Goal: Task Accomplishment & Management: Complete application form

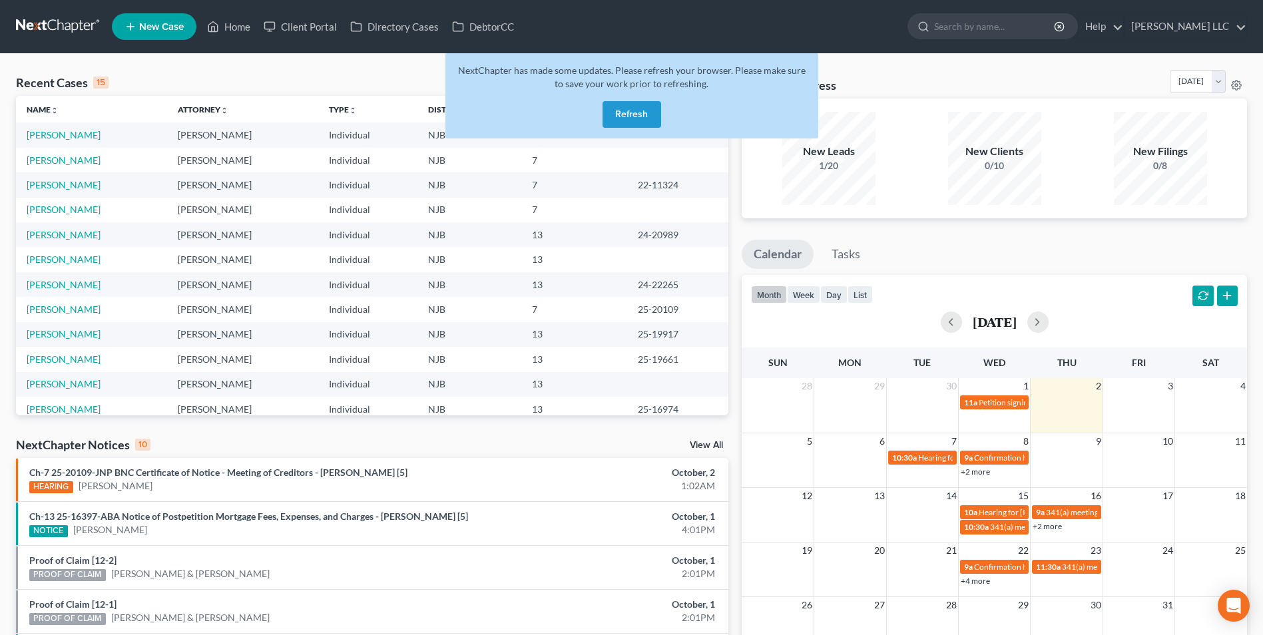
click at [635, 111] on button "Refresh" at bounding box center [632, 114] width 59 height 27
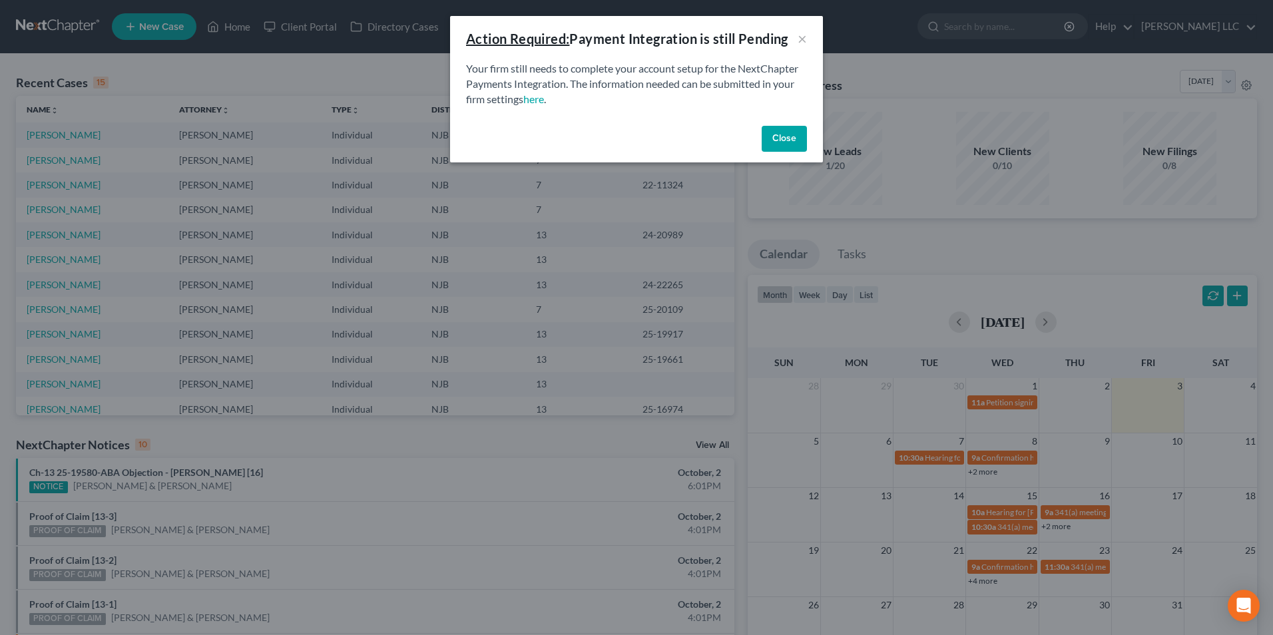
click at [780, 139] on button "Close" at bounding box center [784, 139] width 45 height 27
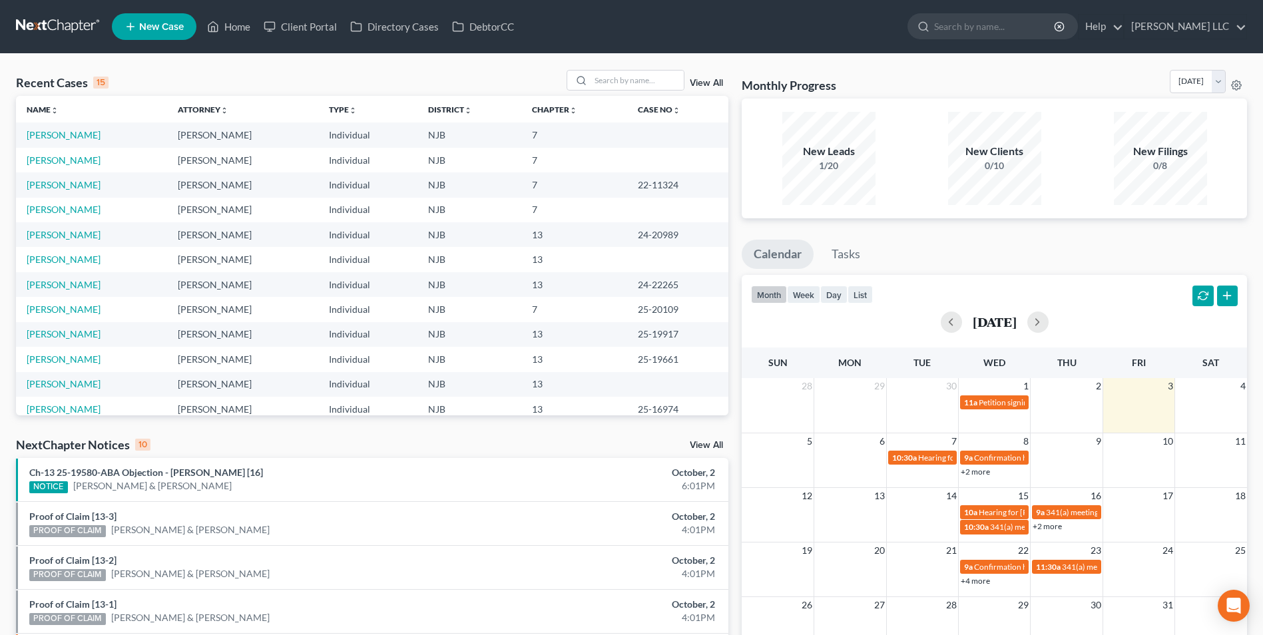
click at [125, 26] on icon at bounding box center [131, 27] width 12 height 16
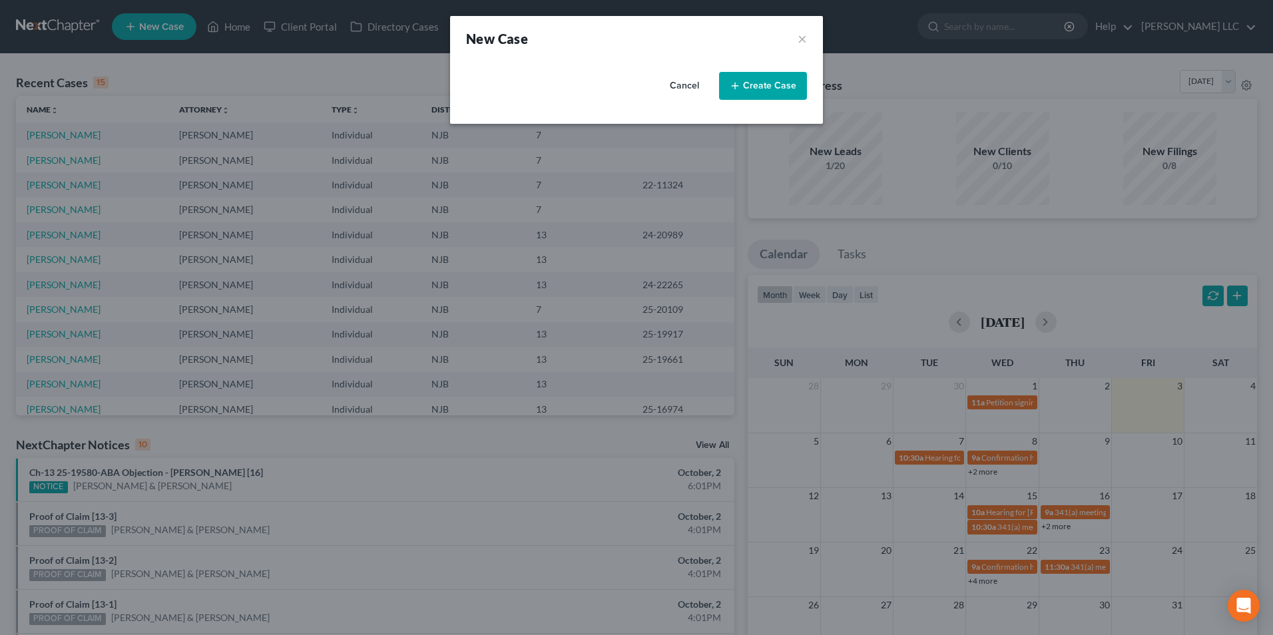
select select "51"
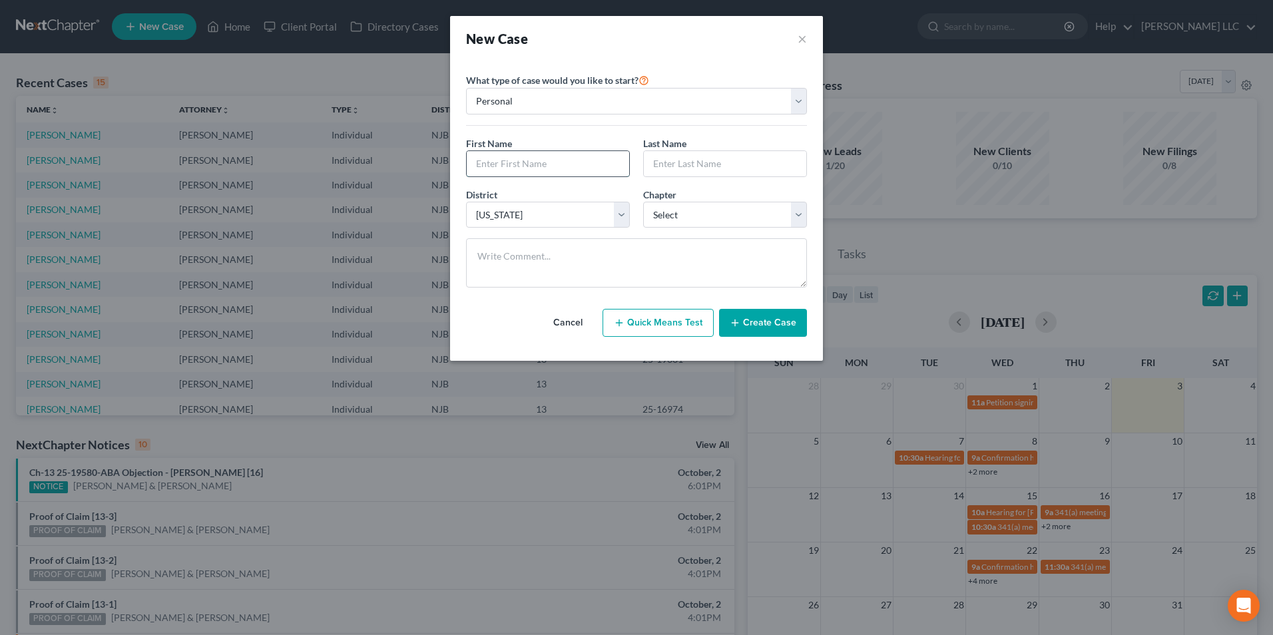
click at [517, 168] on input "text" at bounding box center [548, 163] width 162 height 25
type input "[PERSON_NAME]"
click at [689, 215] on select "Select 7 11 12 13" at bounding box center [725, 215] width 164 height 27
select select "0"
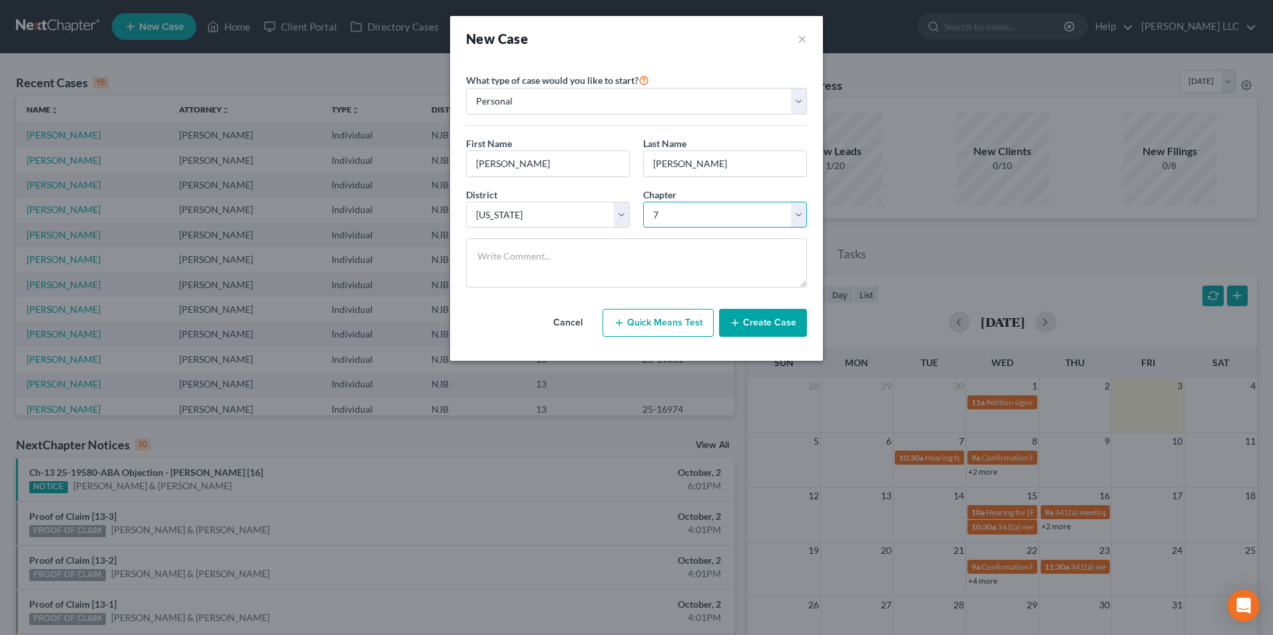
click at [643, 202] on select "Select 7 11 12 13" at bounding box center [725, 215] width 164 height 27
click at [774, 323] on button "Create Case" at bounding box center [763, 323] width 88 height 28
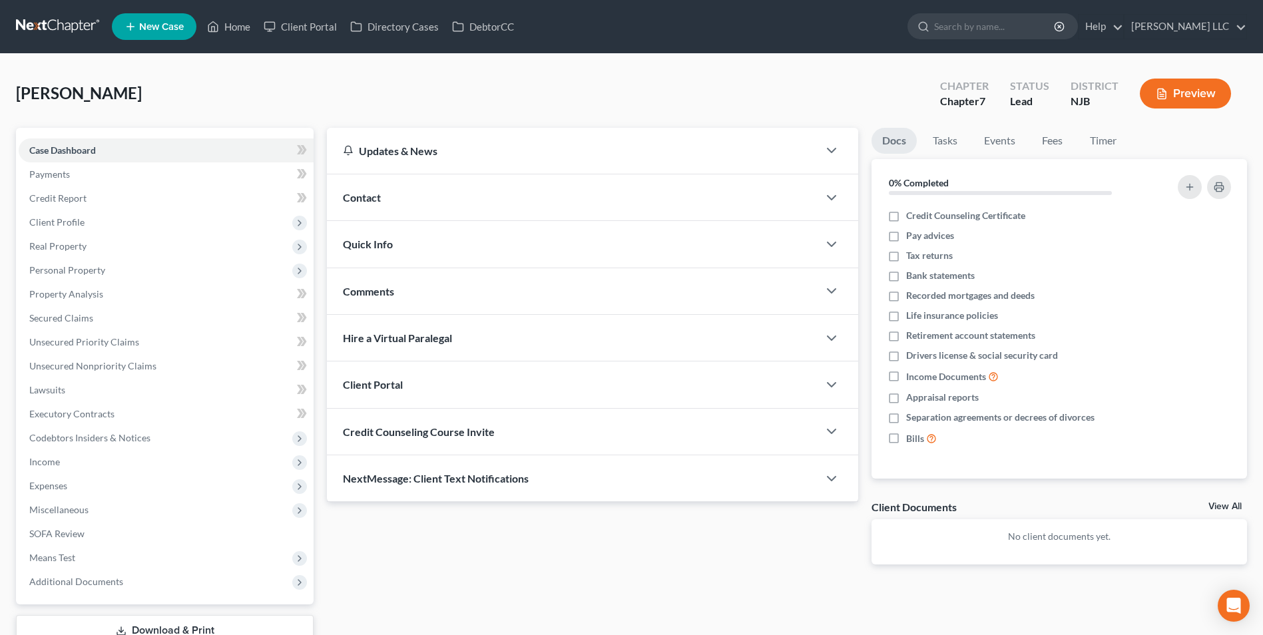
click at [438, 250] on div "Quick Info" at bounding box center [572, 244] width 491 height 46
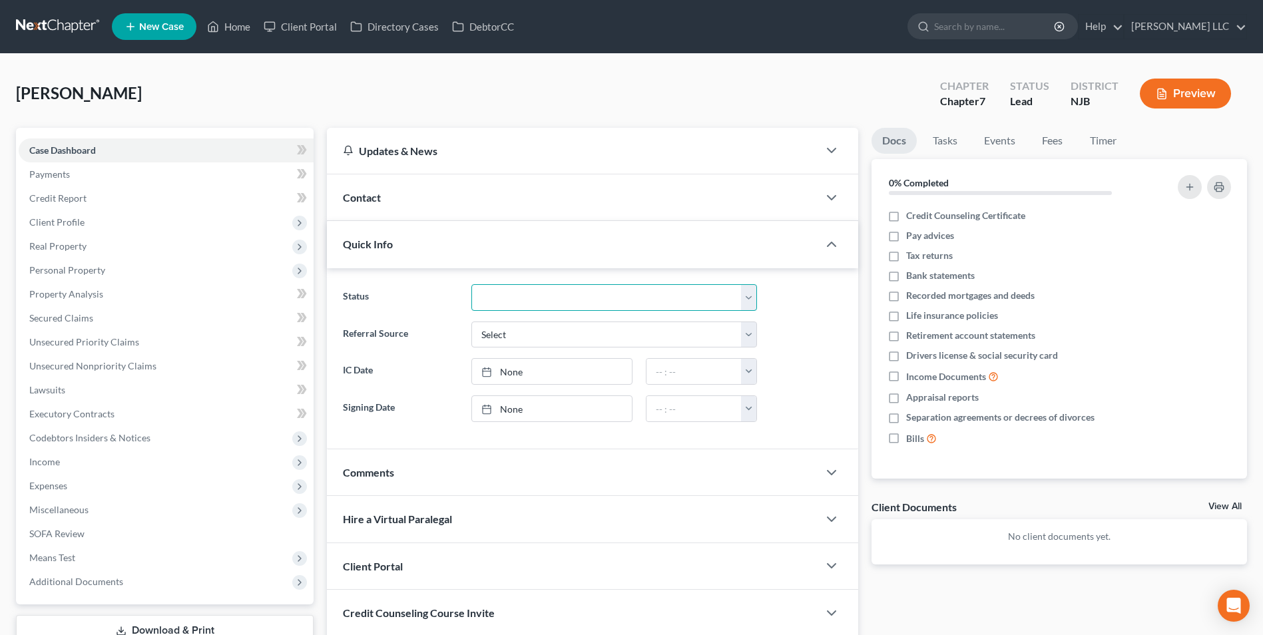
click at [519, 302] on select "Discharged Discharged & Reported Discharge Litigation Dismissal Notice Dismisse…" at bounding box center [614, 297] width 286 height 27
click at [506, 328] on select "Select Word Of Mouth Previous Clients Direct Mail Website Google Search Modern …" at bounding box center [614, 335] width 286 height 27
select select "1"
click at [471, 322] on select "Select Word Of Mouth Previous Clients Direct Mail Website Google Search Modern …" at bounding box center [614, 335] width 286 height 27
click at [492, 471] on div "Comments" at bounding box center [572, 472] width 491 height 46
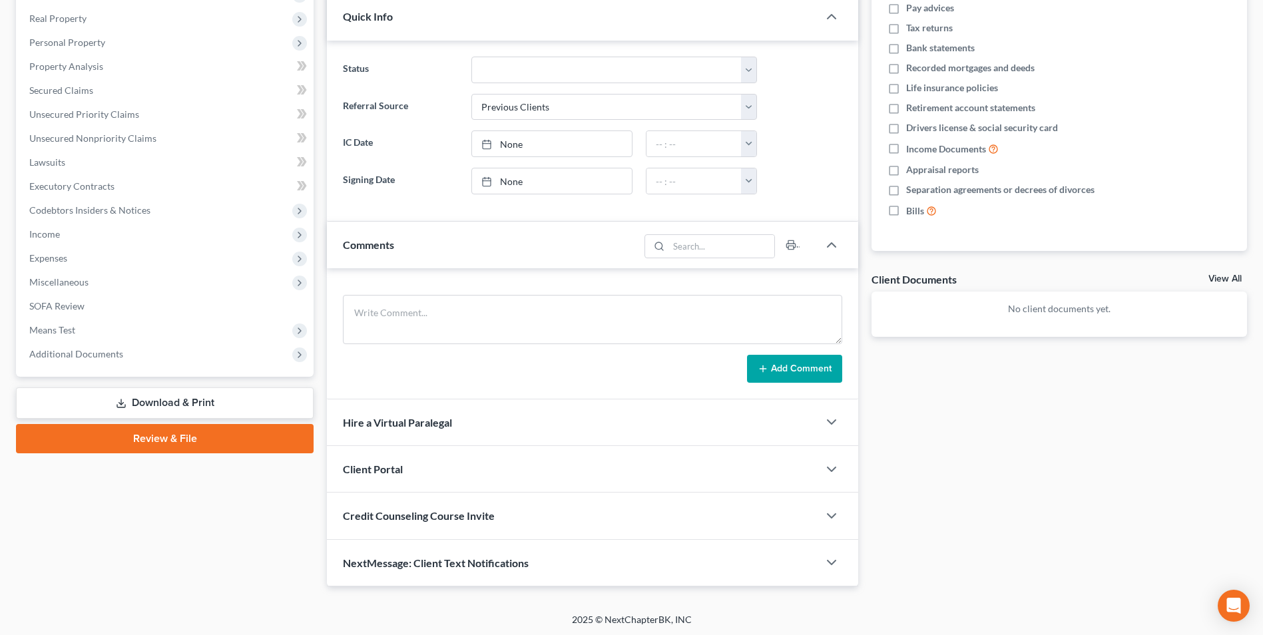
scroll to position [230, 0]
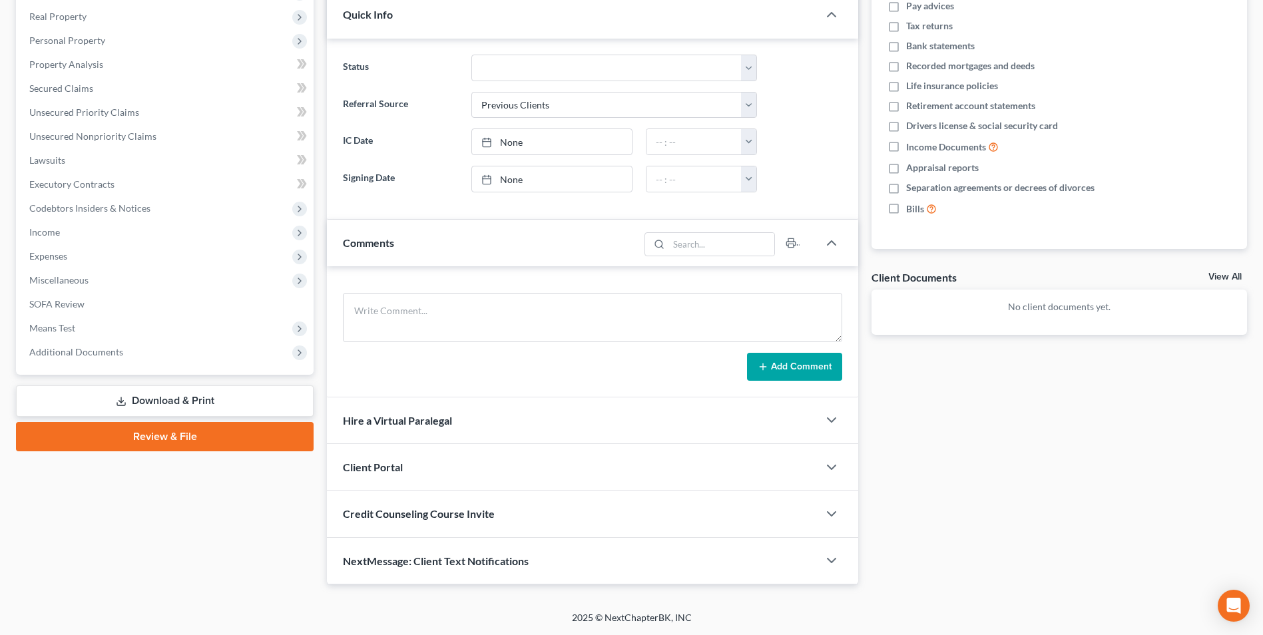
click at [482, 468] on div "Client Portal" at bounding box center [572, 467] width 491 height 46
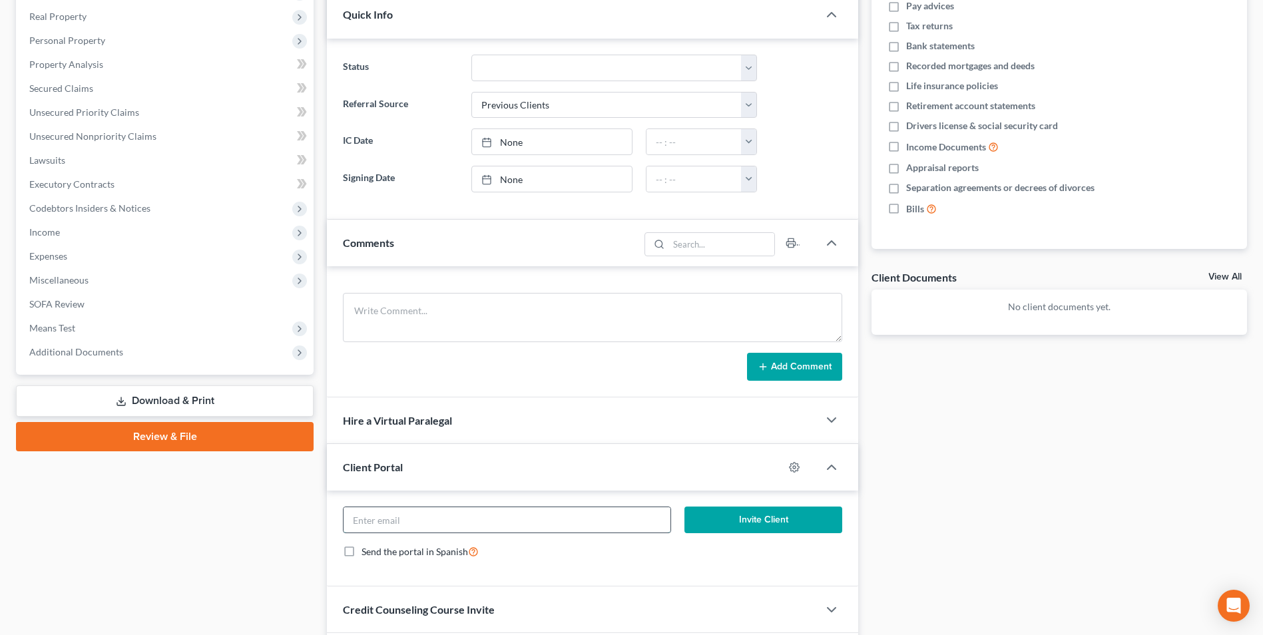
drag, startPoint x: 459, startPoint y: 523, endPoint x: 459, endPoint y: 513, distance: 10.0
click at [459, 523] on input "email" at bounding box center [507, 519] width 327 height 25
type input "[EMAIL_ADDRESS][DOMAIN_NAME]"
click at [787, 521] on button "Invite Client" at bounding box center [764, 520] width 158 height 27
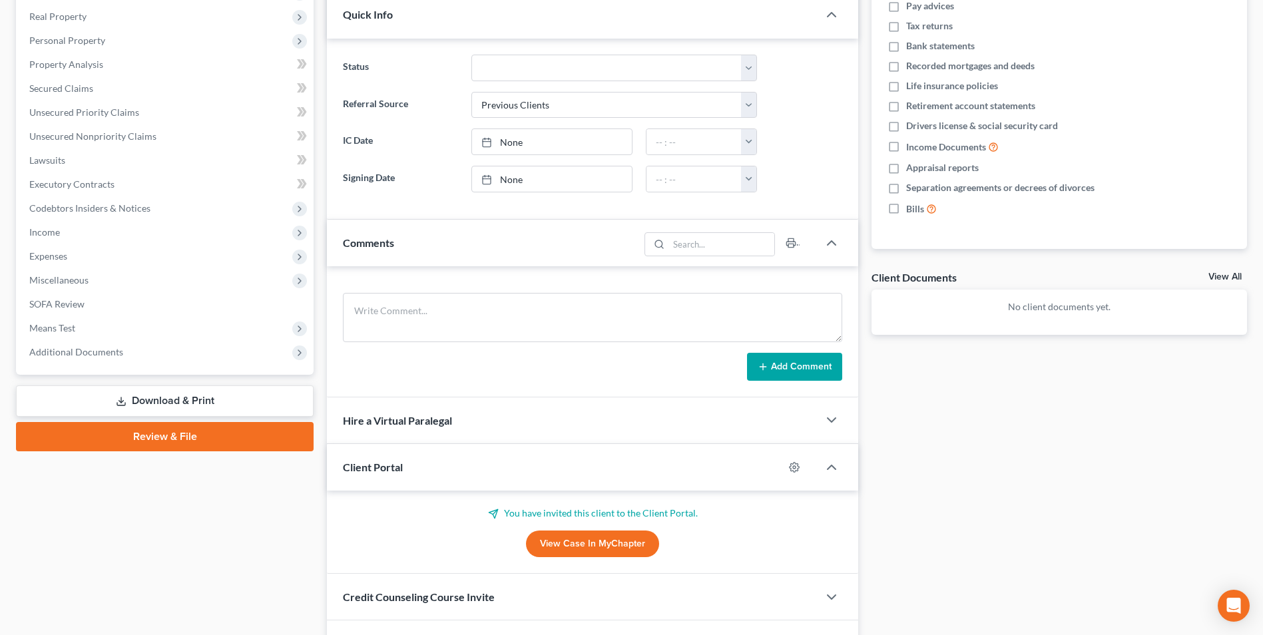
drag, startPoint x: 1131, startPoint y: 477, endPoint x: 1116, endPoint y: 468, distance: 17.9
click at [1127, 475] on div "Docs Tasks Events Fees Timer 0% Completed Nothing here yet! Credit Counseling C…" at bounding box center [1059, 283] width 389 height 770
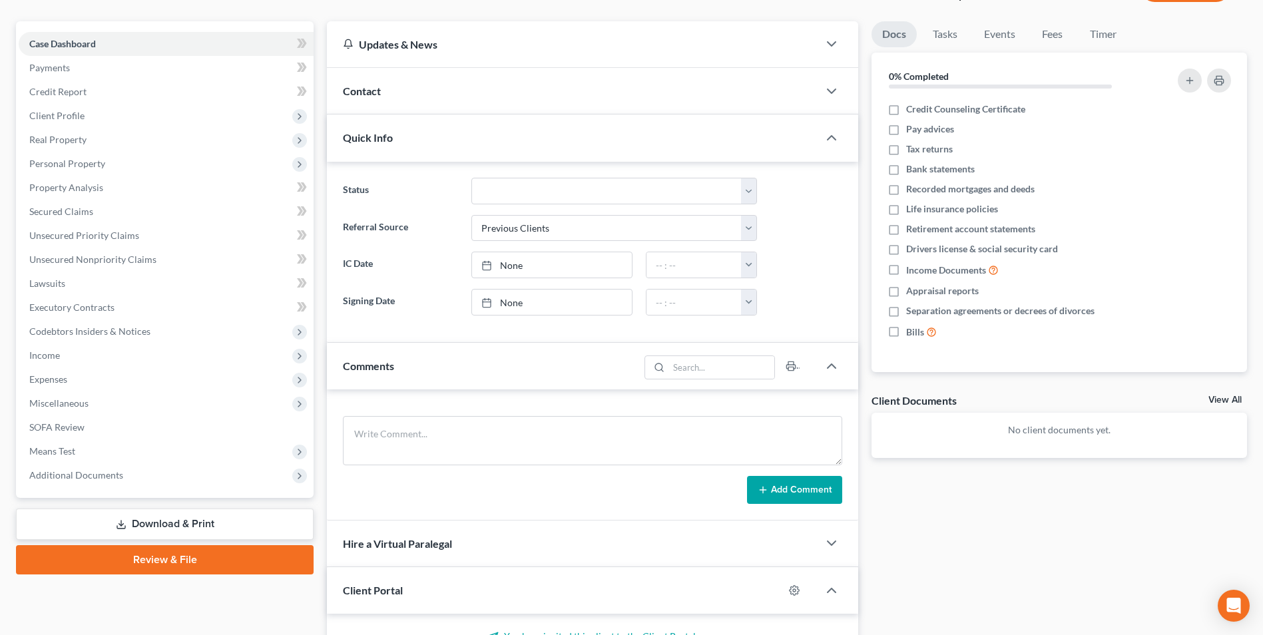
scroll to position [0, 0]
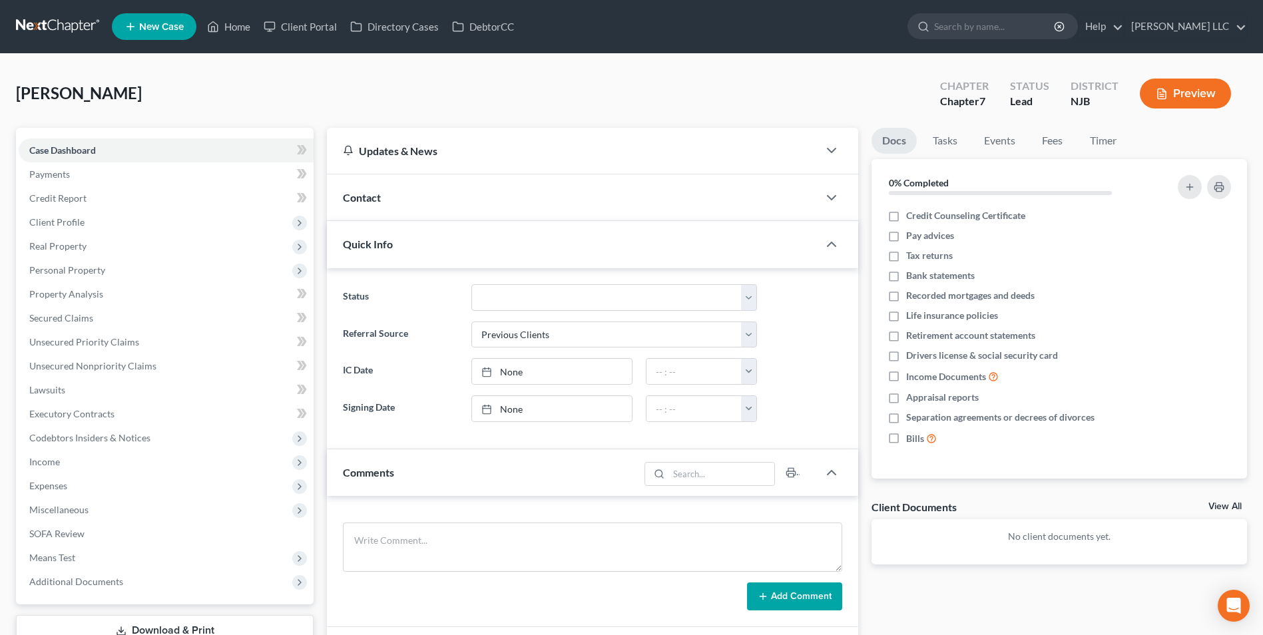
click at [131, 21] on icon at bounding box center [131, 27] width 12 height 16
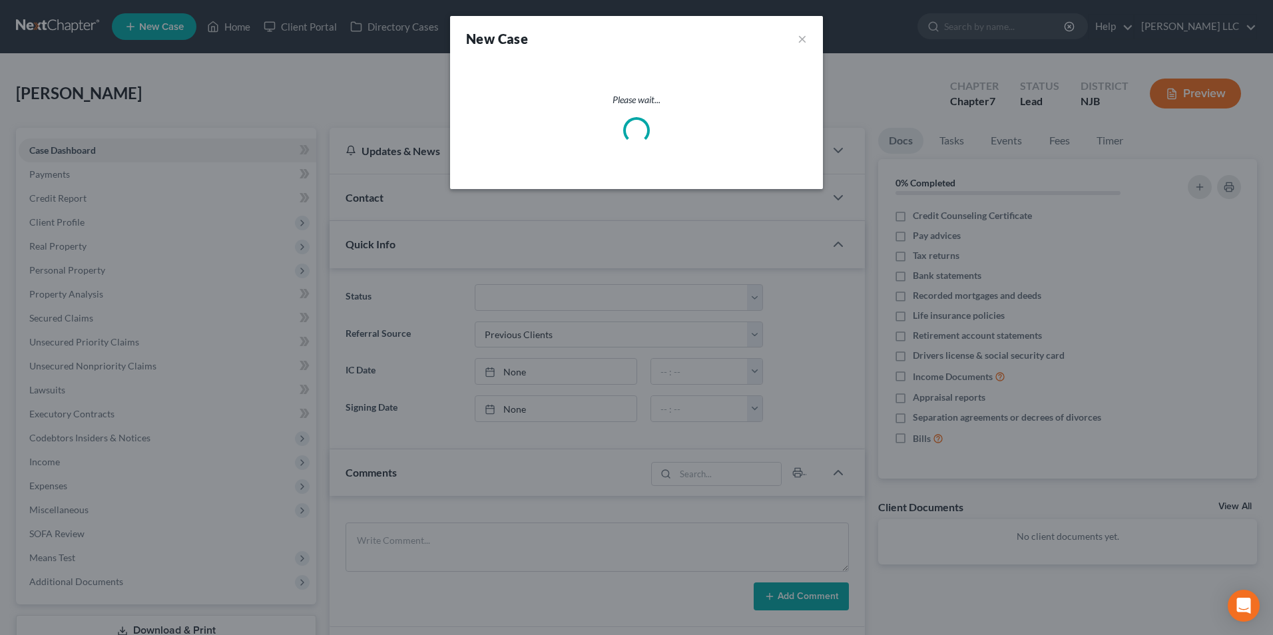
select select "51"
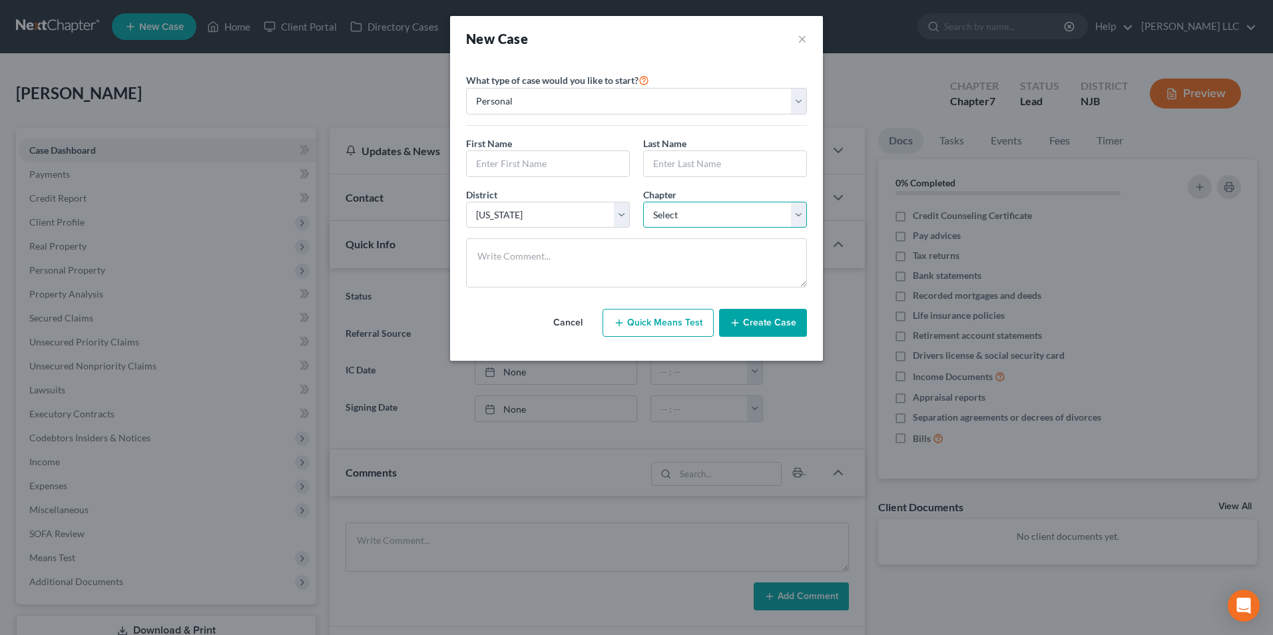
click at [686, 215] on select "Select 7 11 12 13" at bounding box center [725, 215] width 164 height 27
select select "3"
click at [643, 202] on select "Select 7 11 12 13" at bounding box center [725, 215] width 164 height 27
click at [531, 166] on input "text" at bounding box center [548, 163] width 162 height 25
type input "Victoria"
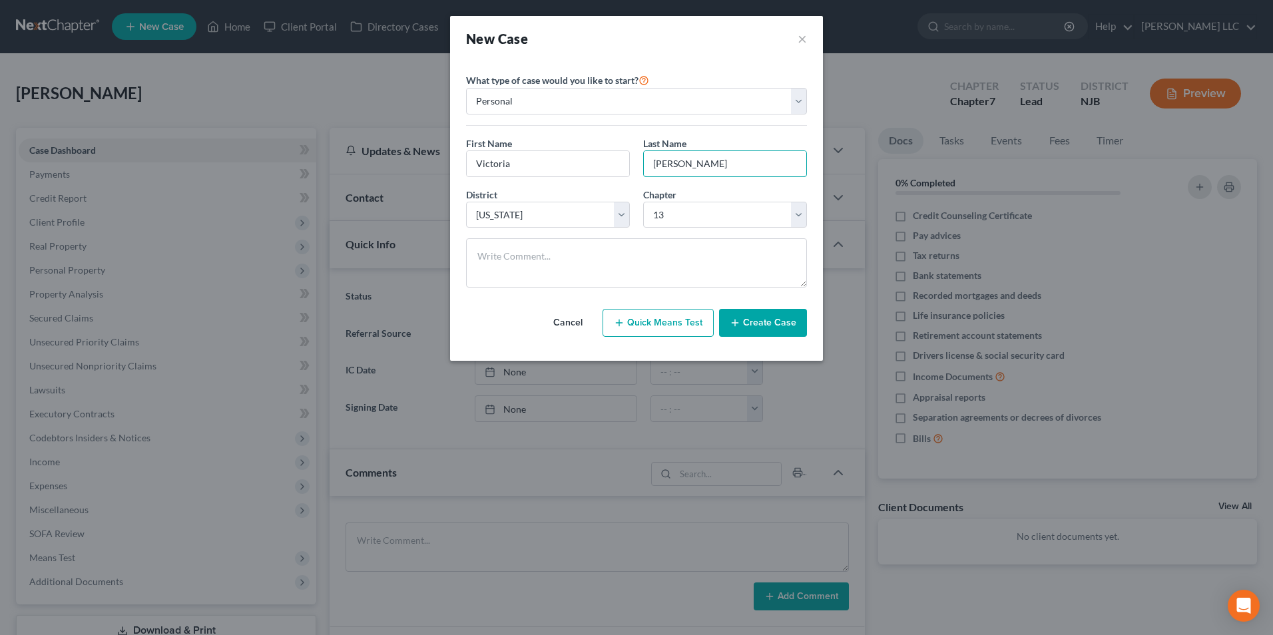
type input "[PERSON_NAME]"
click at [778, 326] on button "Create Case" at bounding box center [763, 323] width 88 height 28
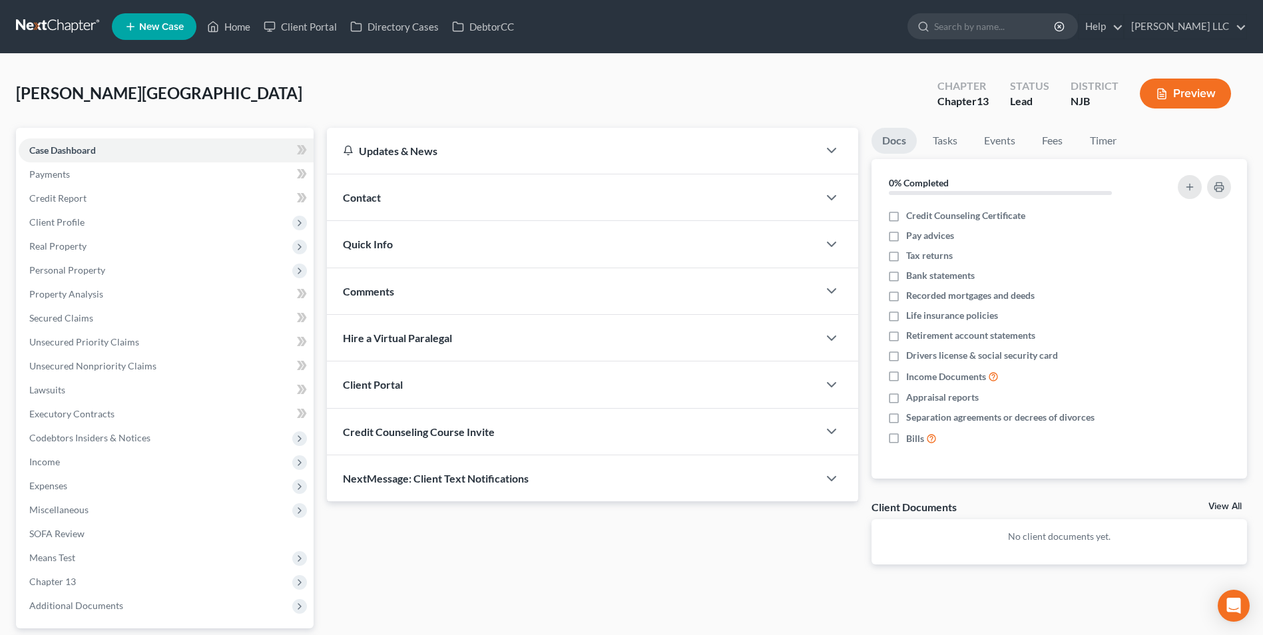
click at [507, 246] on div "Quick Info" at bounding box center [572, 244] width 491 height 46
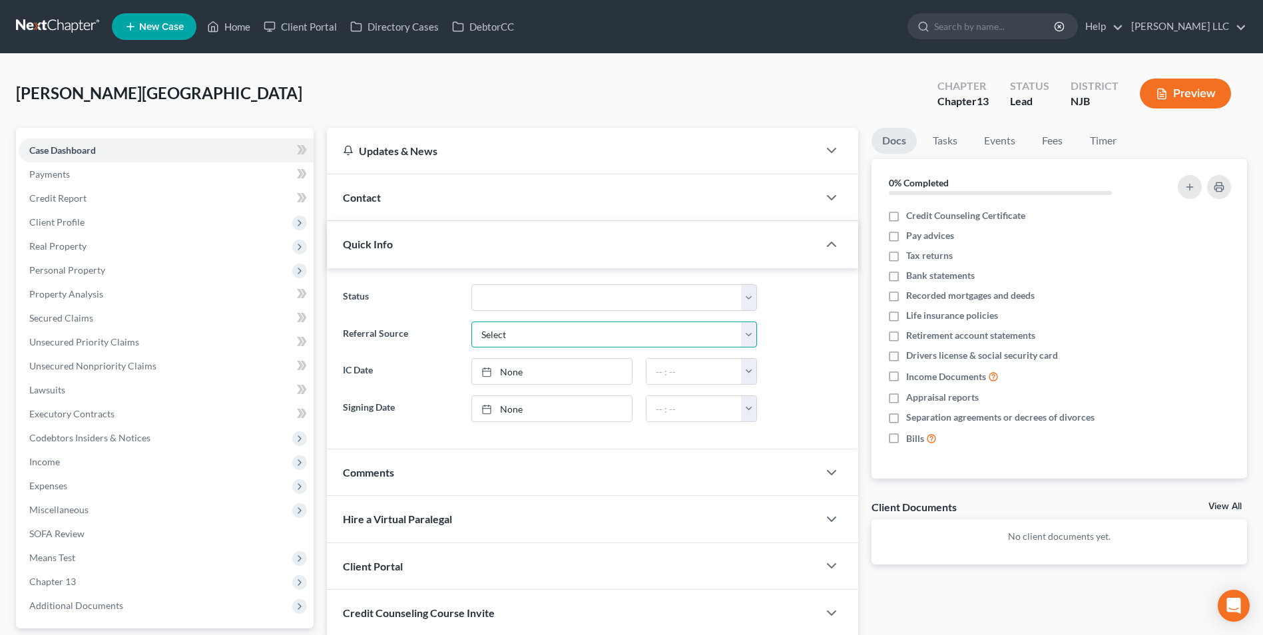
click at [523, 330] on select "Select Word Of Mouth Previous Clients Direct Mail Website Google Search Modern …" at bounding box center [614, 335] width 286 height 27
select select "4"
click at [471, 322] on select "Select Word Of Mouth Previous Clients Direct Mail Website Google Search Modern …" at bounding box center [614, 335] width 286 height 27
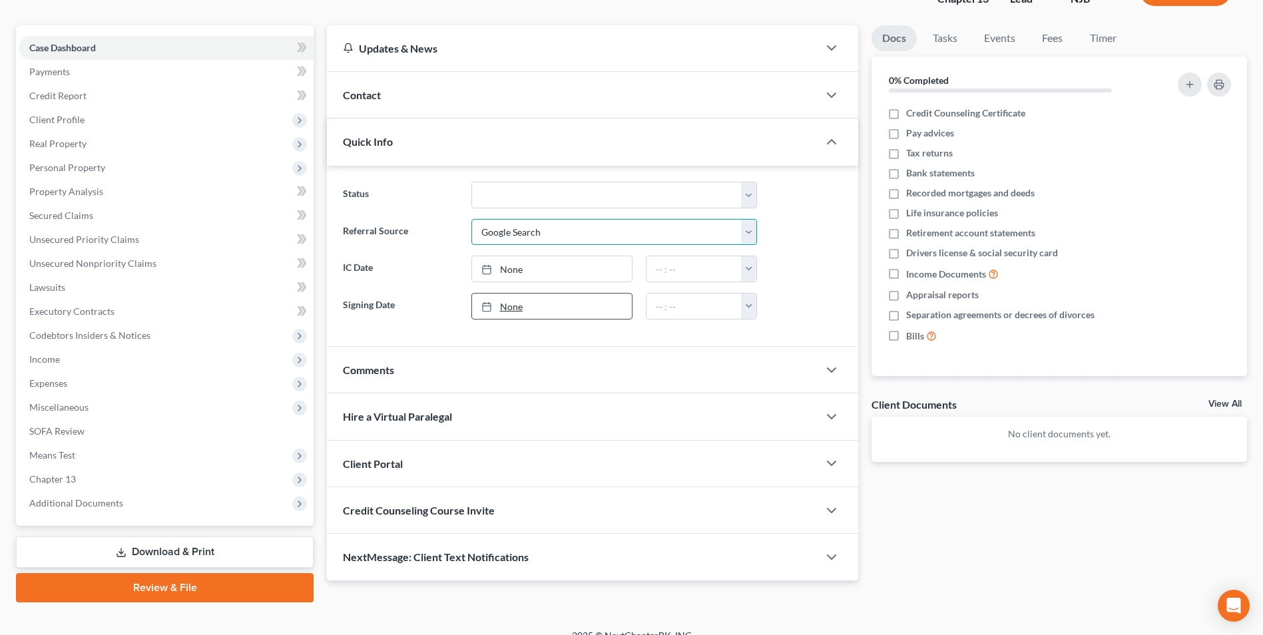
scroll to position [121, 0]
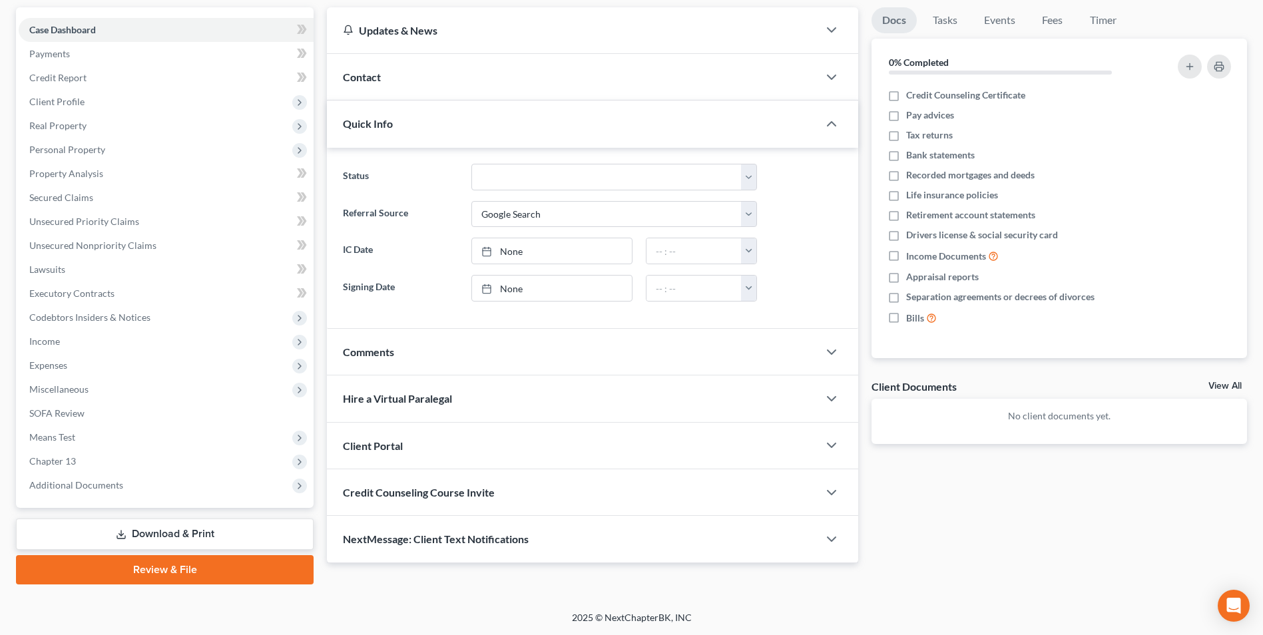
click at [536, 449] on div "Client Portal" at bounding box center [572, 446] width 491 height 46
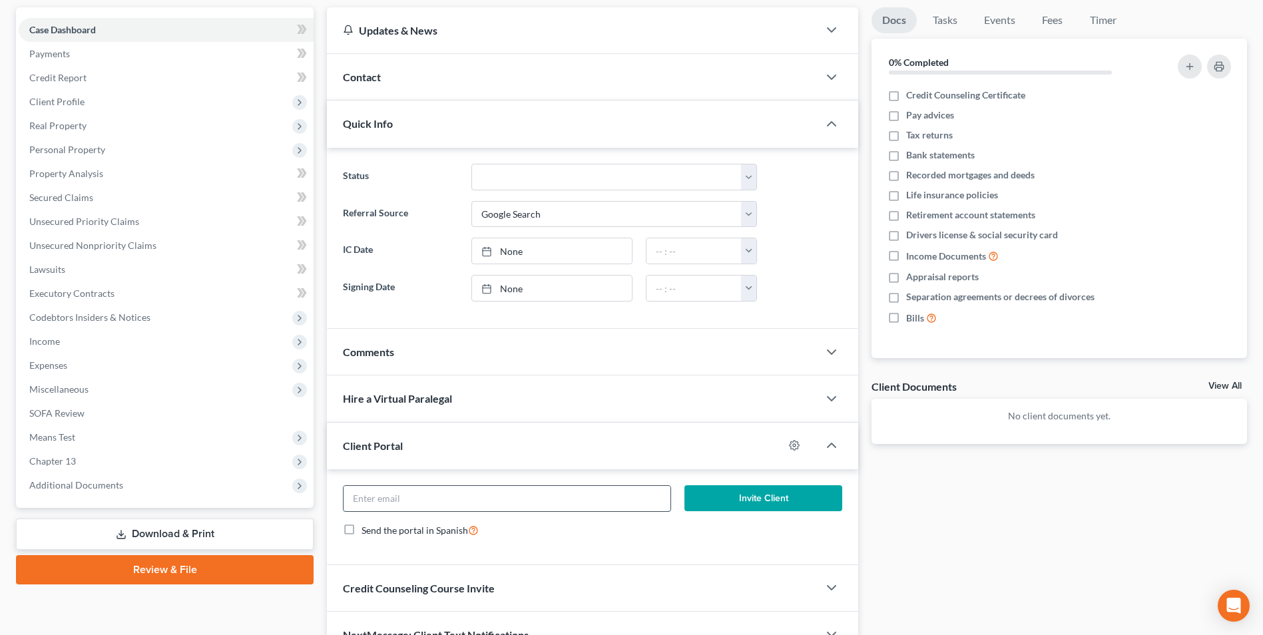
click at [495, 492] on input "email" at bounding box center [507, 498] width 327 height 25
paste input "[EMAIL_ADDRESS][DOMAIN_NAME]"
type input "[EMAIL_ADDRESS][DOMAIN_NAME]"
click at [793, 504] on button "Invite Client" at bounding box center [764, 498] width 158 height 27
